Goal: Transaction & Acquisition: Subscribe to service/newsletter

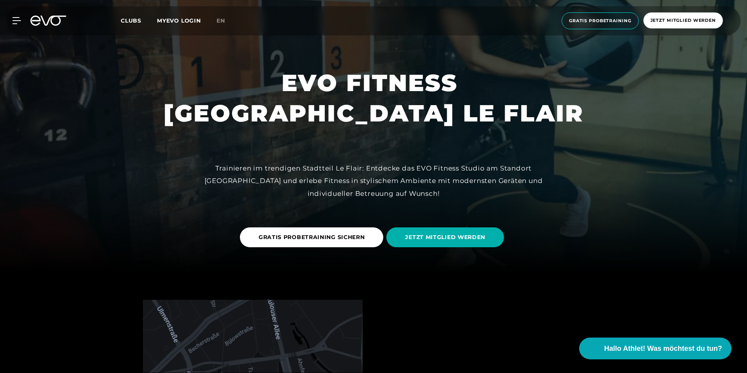
scroll to position [103, 0]
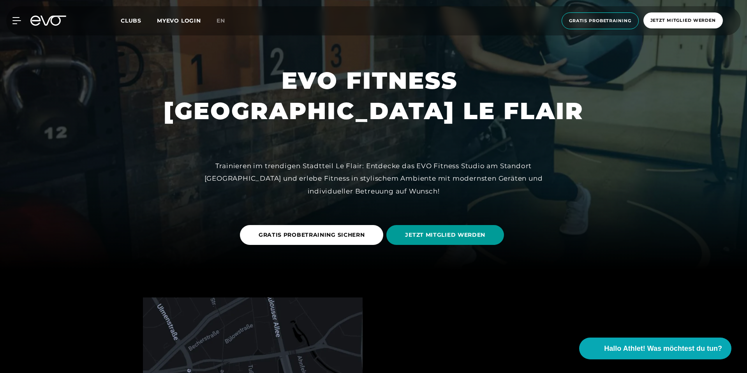
click at [470, 234] on span "JETZT MITGLIED WERDEN" at bounding box center [445, 235] width 80 height 8
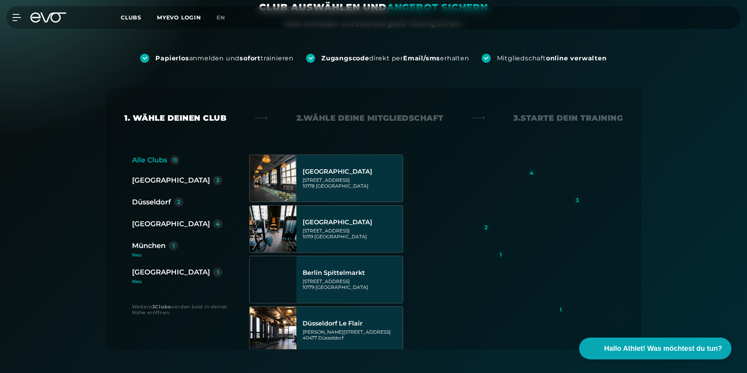
scroll to position [86, 0]
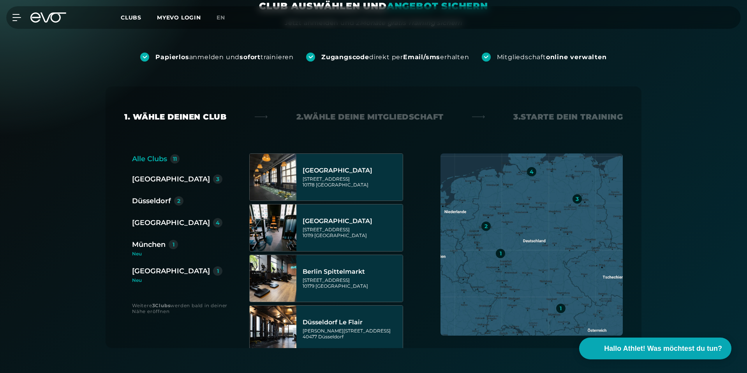
click at [140, 197] on div "Düsseldorf" at bounding box center [151, 201] width 39 height 11
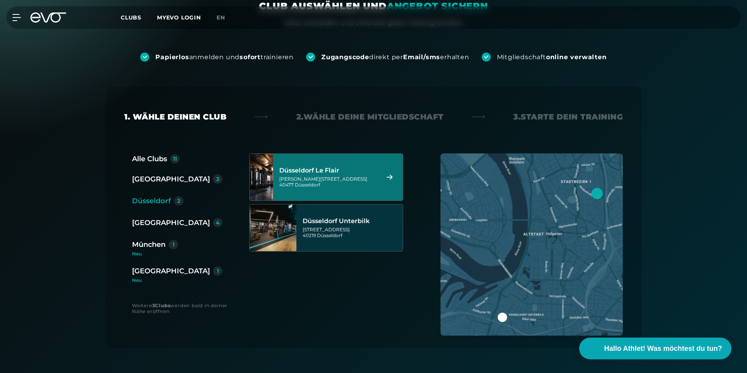
click at [351, 176] on div "Marc-Chagall-Straße 2 40477 Düsseldorf" at bounding box center [328, 182] width 98 height 12
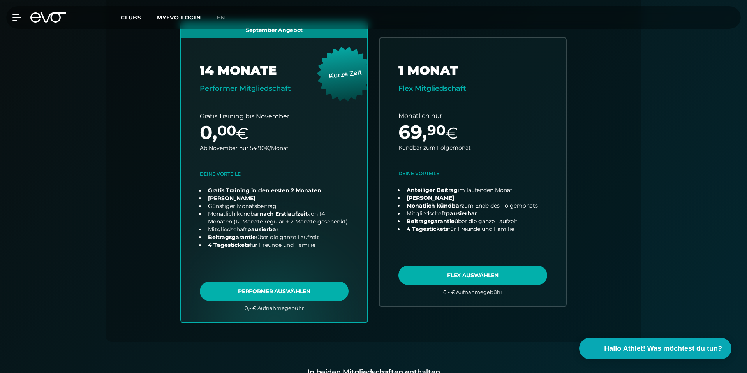
scroll to position [219, 0]
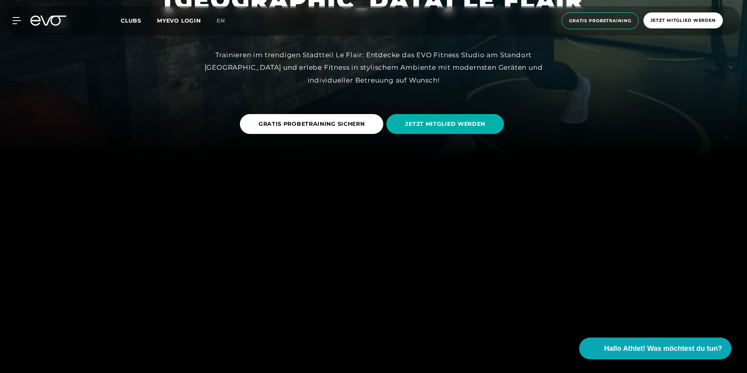
scroll to position [217, 0]
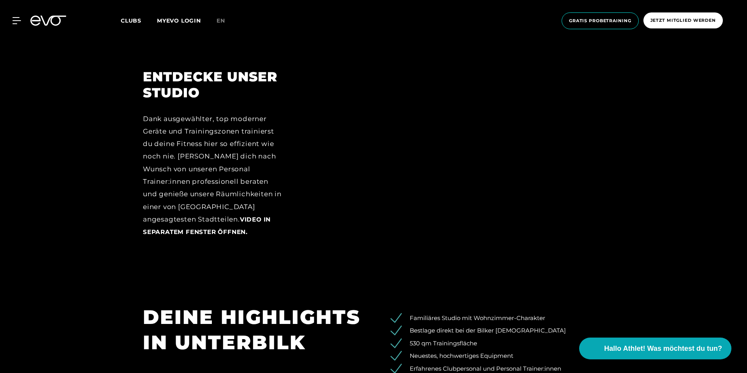
scroll to position [1081, 0]
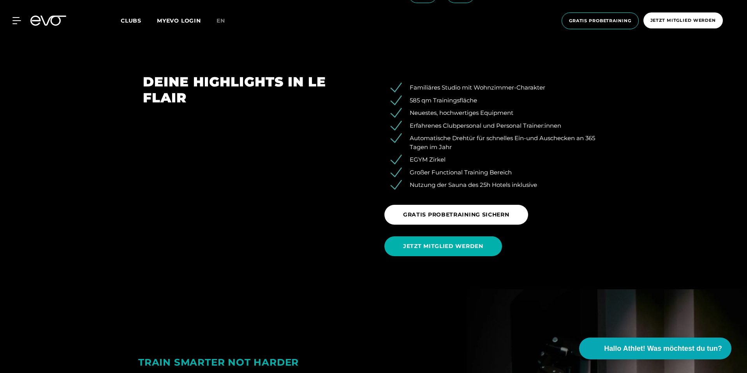
scroll to position [1100, 0]
click at [441, 244] on span "JETZT MITGLIED WERDEN" at bounding box center [443, 246] width 80 height 8
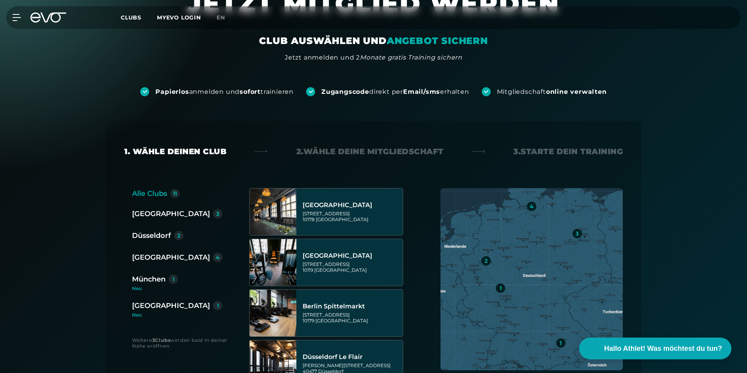
scroll to position [70, 0]
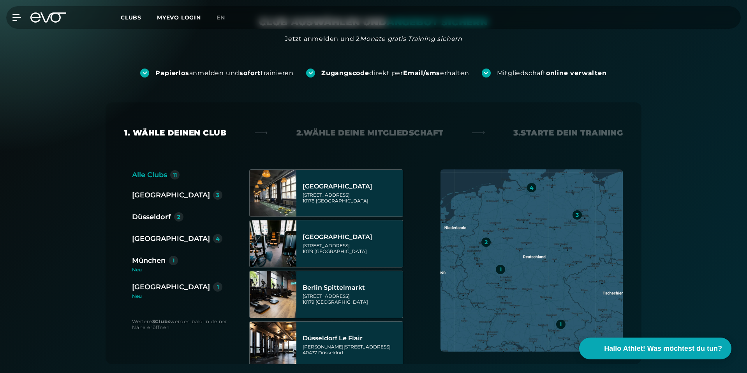
click at [144, 216] on div "Düsseldorf" at bounding box center [151, 217] width 39 height 11
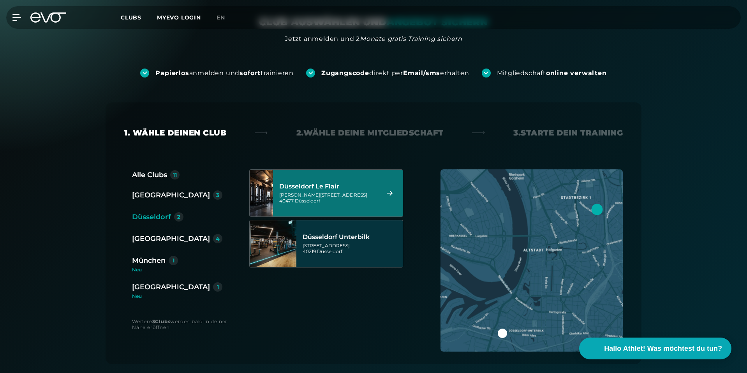
click at [338, 189] on div "Düsseldorf Le Flair" at bounding box center [328, 187] width 98 height 8
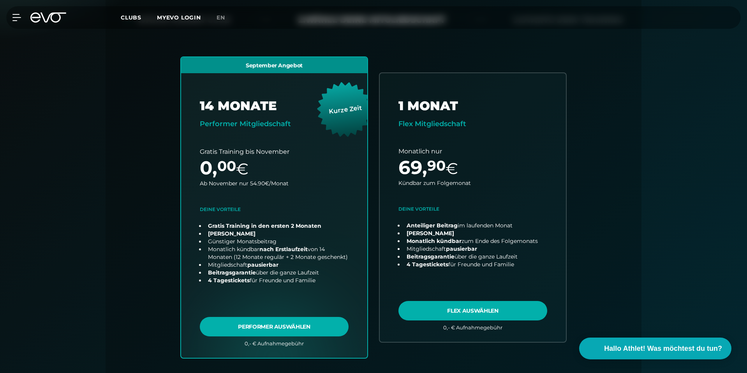
scroll to position [183, 0]
